Goal: Use online tool/utility: Utilize a website feature to perform a specific function

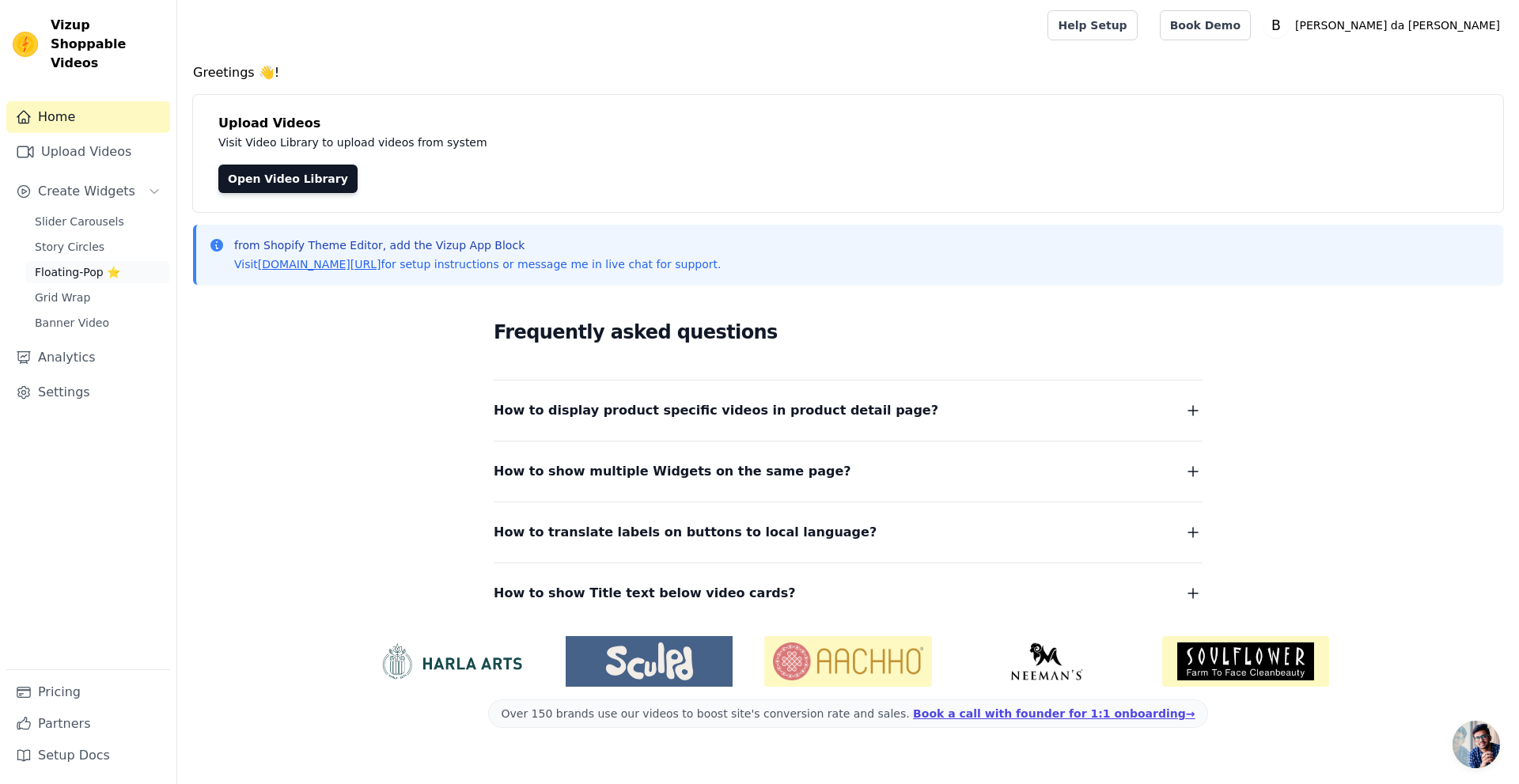
click at [86, 262] on link "Floating-Pop ⭐" at bounding box center [97, 272] width 145 height 22
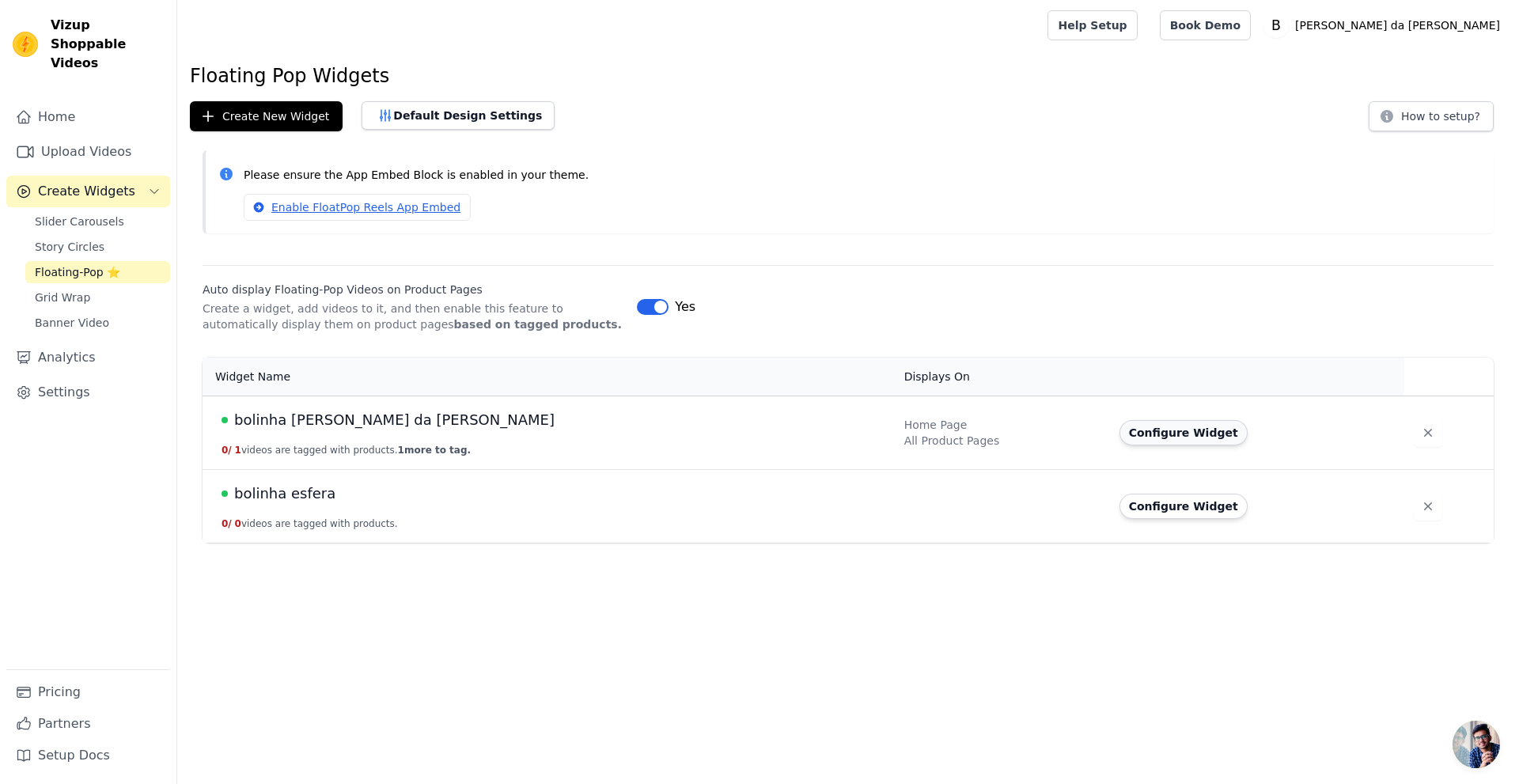
click at [1119, 426] on button "Configure Widget" at bounding box center [1183, 432] width 128 height 25
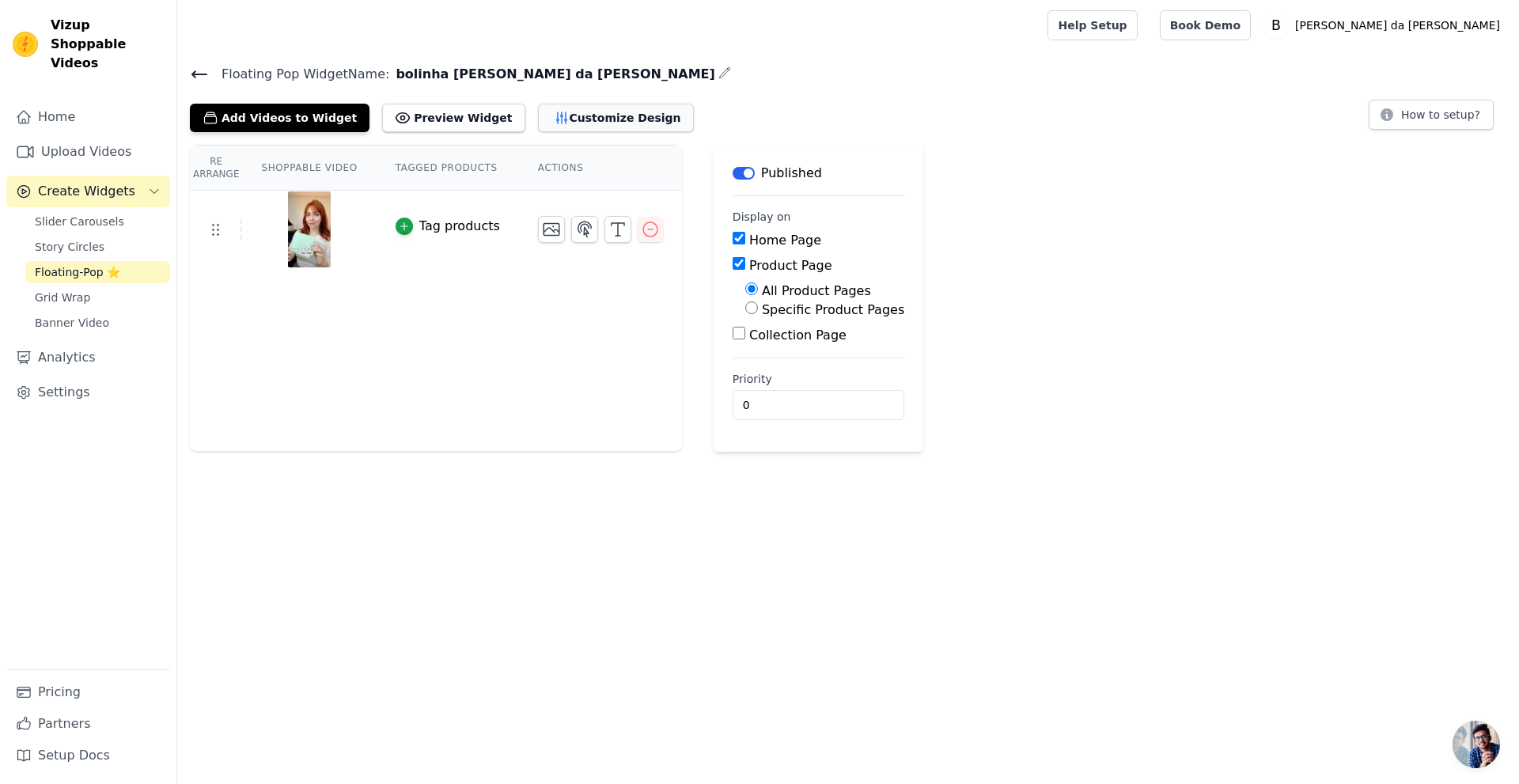
click at [586, 124] on button "Customize Design" at bounding box center [616, 118] width 156 height 28
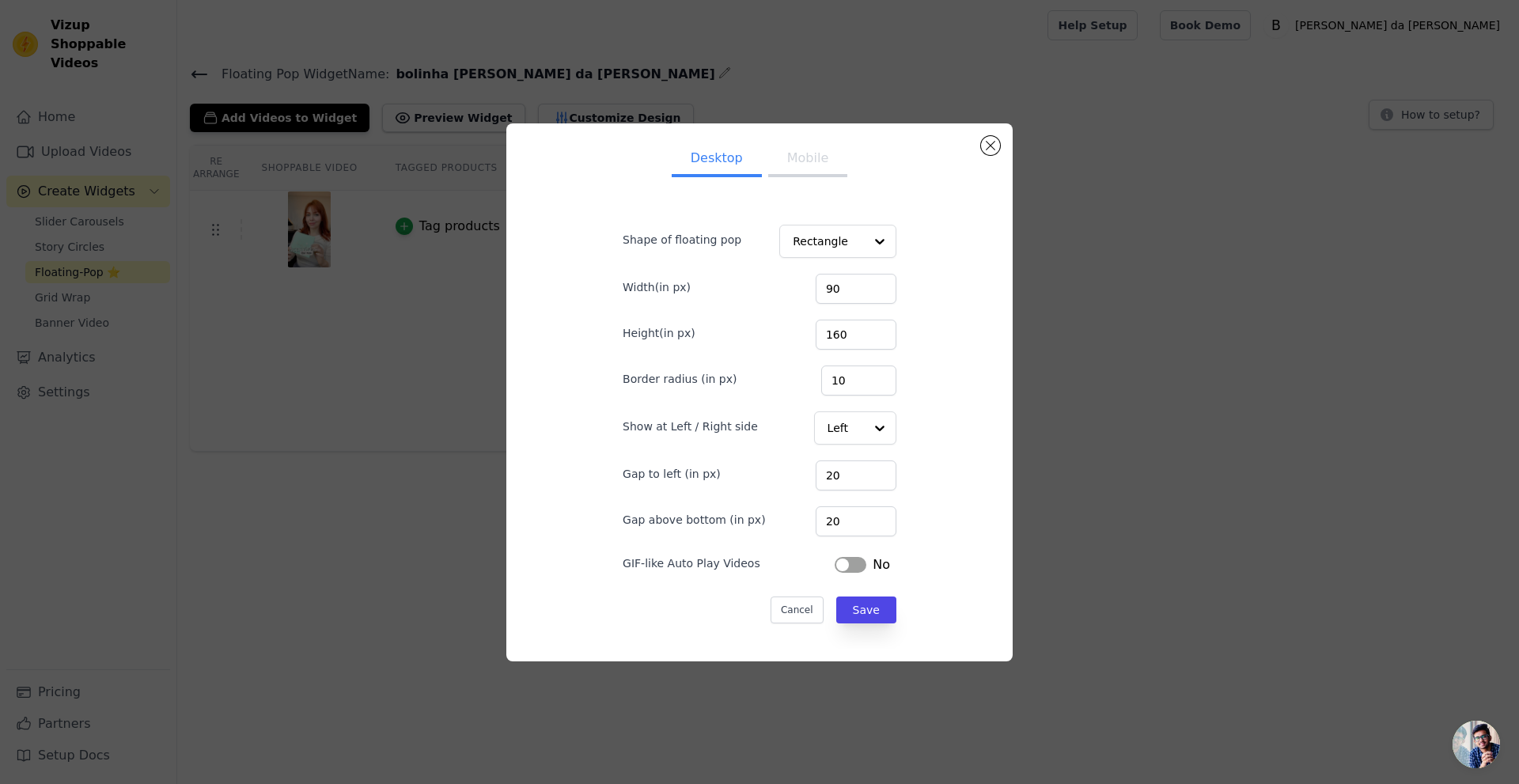
click at [816, 181] on ul "Desktop Mobile" at bounding box center [759, 159] width 325 height 48
click at [813, 175] on button "Mobile" at bounding box center [808, 159] width 80 height 35
click at [735, 167] on button "Desktop" at bounding box center [717, 159] width 90 height 35
click at [985, 146] on button "Close modal" at bounding box center [990, 145] width 19 height 19
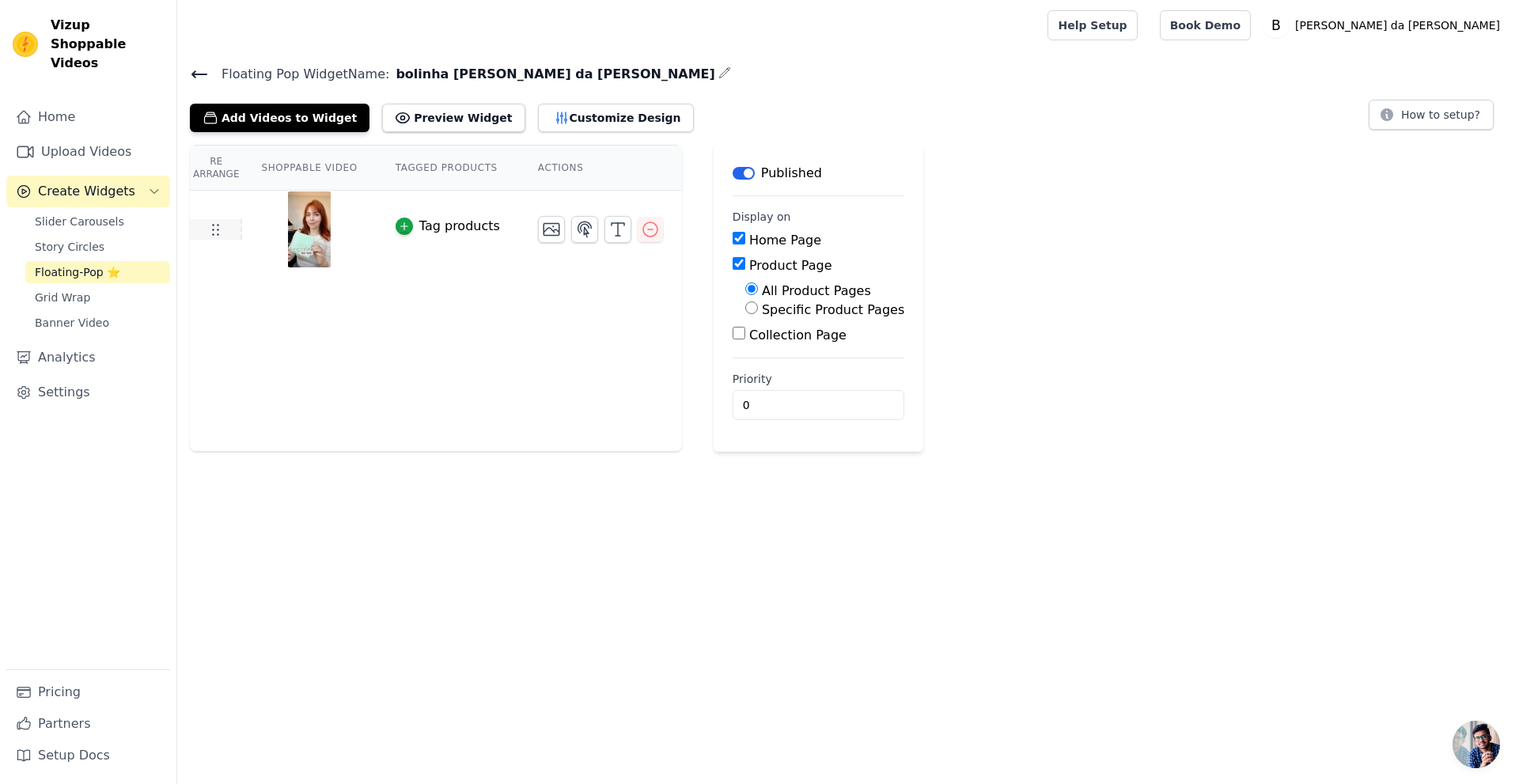
click at [209, 233] on icon at bounding box center [215, 229] width 19 height 19
